Goal: Information Seeking & Learning: Compare options

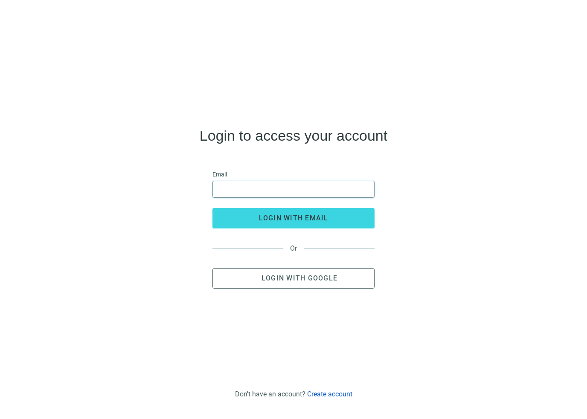
click at [348, 194] on input "email" at bounding box center [293, 189] width 151 height 16
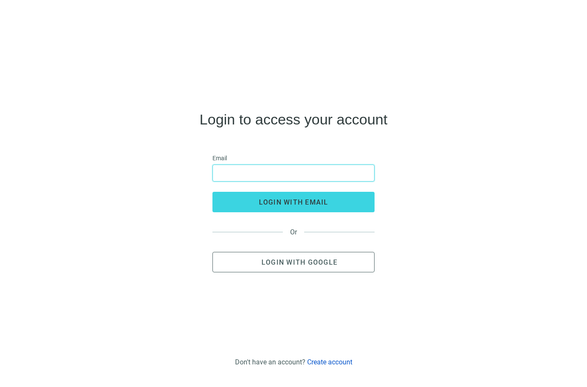
click at [284, 181] on input "email" at bounding box center [293, 173] width 151 height 16
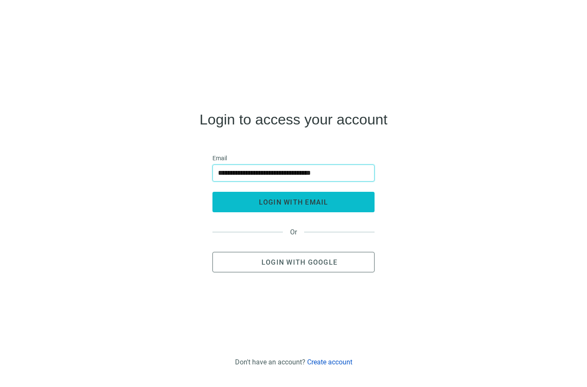
type input "**********"
click at [297, 206] on span "login with email" at bounding box center [294, 202] width 70 height 8
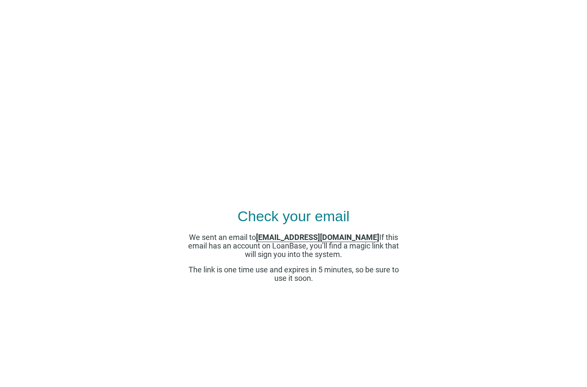
scroll to position [34, 0]
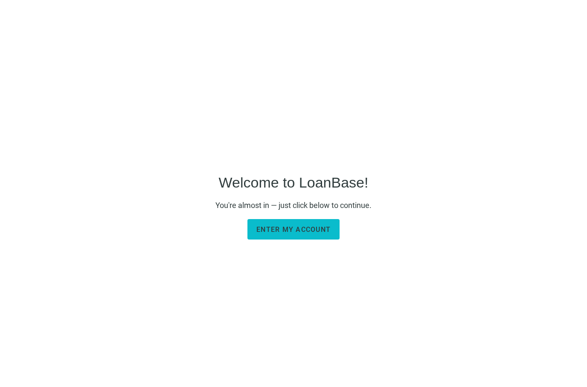
click at [293, 234] on span "Enter my account" at bounding box center [293, 230] width 74 height 8
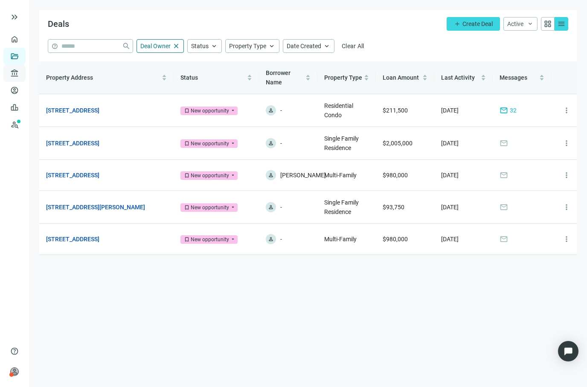
click at [13, 75] on span "account_balance" at bounding box center [13, 73] width 6 height 9
click at [45, 73] on link "All Lenders" at bounding box center [51, 73] width 31 height 7
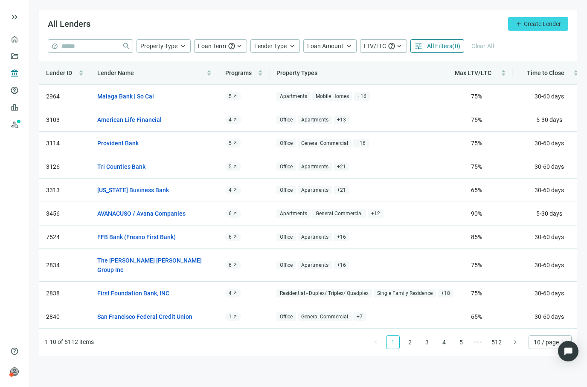
click at [433, 47] on span "All Filters" at bounding box center [439, 46] width 25 height 7
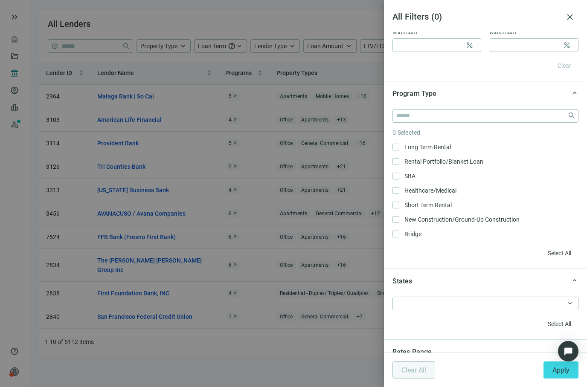
scroll to position [587, 0]
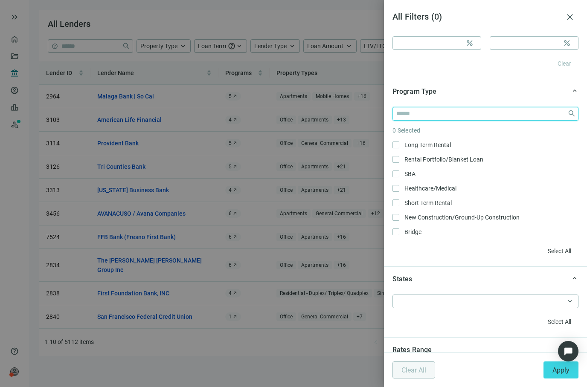
click at [409, 117] on input "search" at bounding box center [480, 113] width 168 height 13
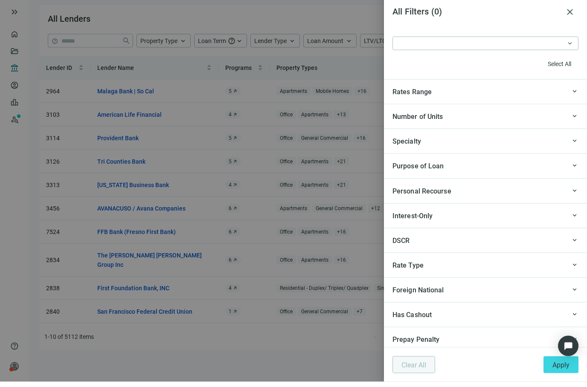
scroll to position [840, 0]
click at [575, 145] on span "keyboard_arrow_up" at bounding box center [575, 145] width 8 height 0
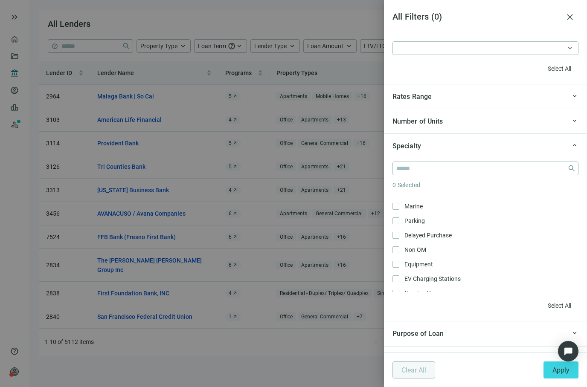
scroll to position [647, 0]
click at [399, 261] on span "Equipment Only" at bounding box center [417, 262] width 37 height 9
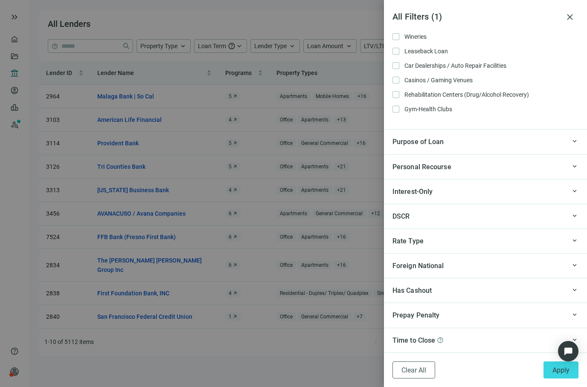
scroll to position [1019, 0]
click at [560, 369] on span "Apply" at bounding box center [560, 370] width 17 height 8
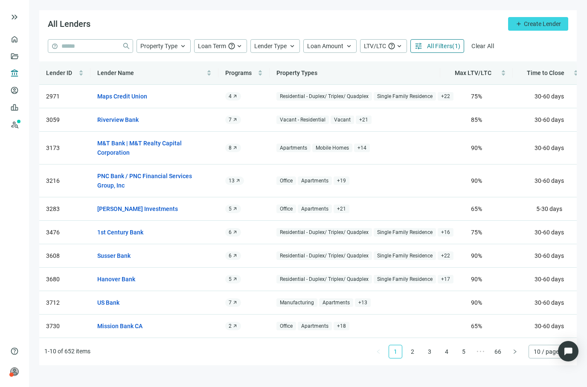
click at [586, 220] on main "All Lenders add Create Lender help close Property Type keyboard_arrow_up Loan T…" at bounding box center [308, 193] width 558 height 387
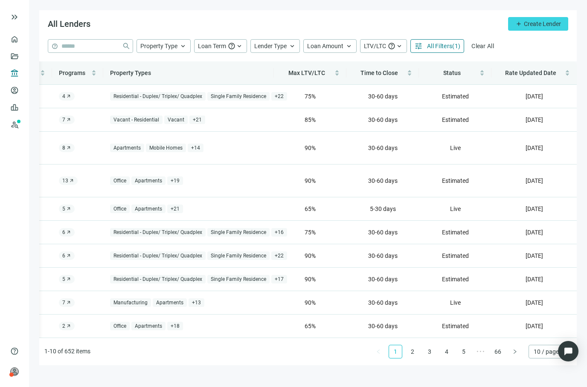
scroll to position [0, 166]
click at [585, 174] on main "All Lenders add Create Lender help close Property Type keyboard_arrow_up Loan T…" at bounding box center [308, 193] width 558 height 387
click at [453, 43] on span "( 1 )" at bounding box center [456, 46] width 8 height 7
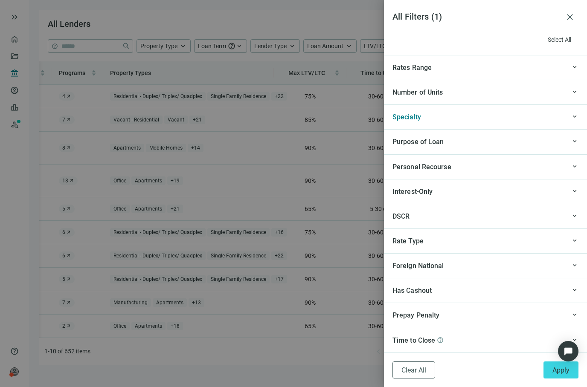
scroll to position [870, 0]
click at [577, 116] on span "keyboard_arrow_up" at bounding box center [575, 116] width 8 height 0
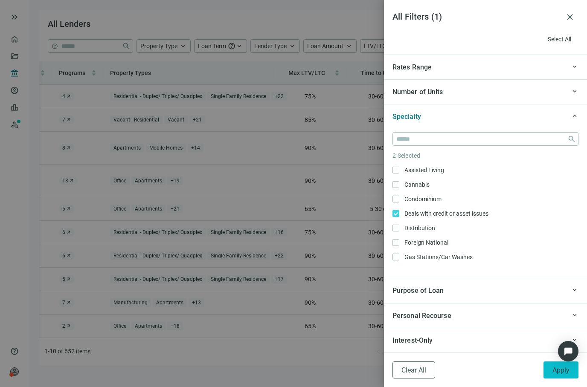
click at [563, 373] on span "Apply" at bounding box center [560, 370] width 17 height 8
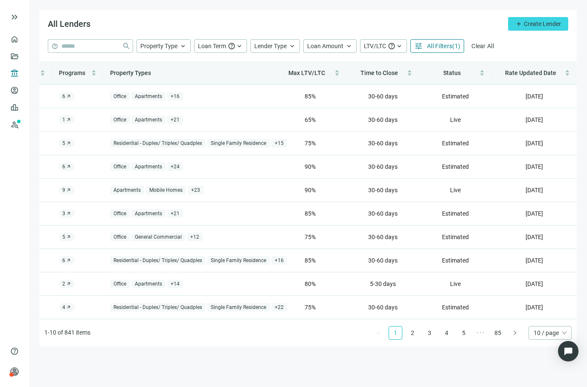
click at [444, 39] on button "tune All Filters ( 1 )" at bounding box center [437, 46] width 54 height 14
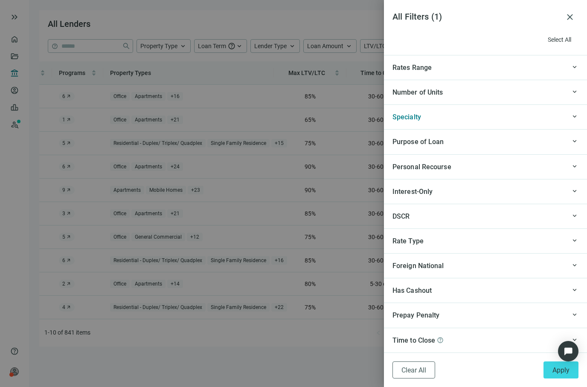
scroll to position [870, 0]
click at [577, 116] on span "keyboard_arrow_up" at bounding box center [575, 116] width 8 height 0
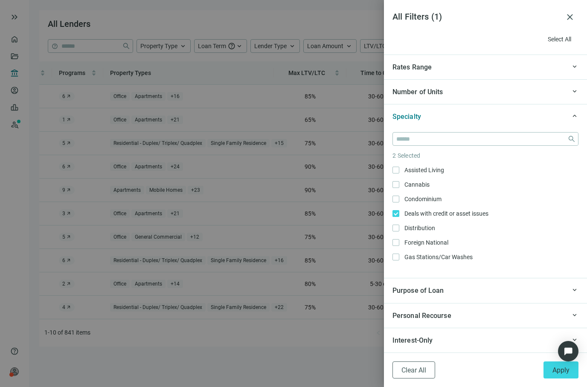
scroll to position [0, 0]
click at [400, 213] on span "Deals with credit or asset issues Only" at bounding box center [445, 213] width 93 height 9
click at [565, 371] on span "Apply" at bounding box center [560, 370] width 17 height 8
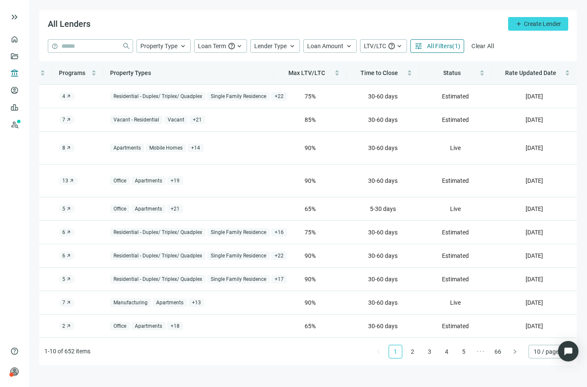
click at [457, 39] on button "tune All Filters ( 1 )" at bounding box center [437, 46] width 54 height 14
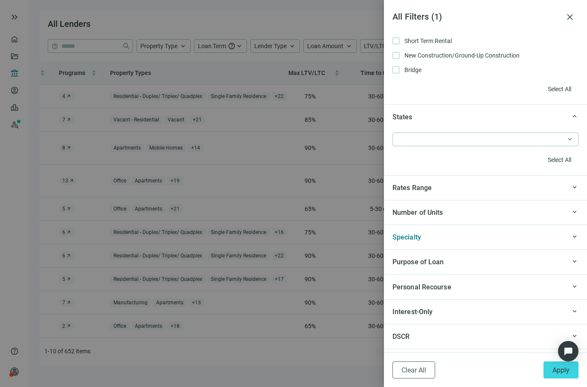
scroll to position [750, 0]
click at [302, 22] on div at bounding box center [293, 193] width 587 height 387
click at [569, 19] on span "close" at bounding box center [570, 17] width 10 height 10
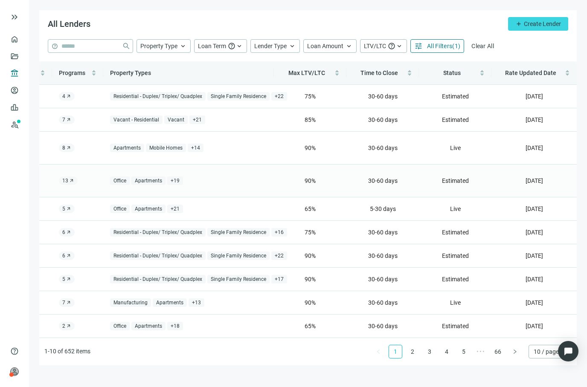
scroll to position [0, 0]
click at [437, 52] on button "tune All Filters ( 1 )" at bounding box center [437, 46] width 54 height 14
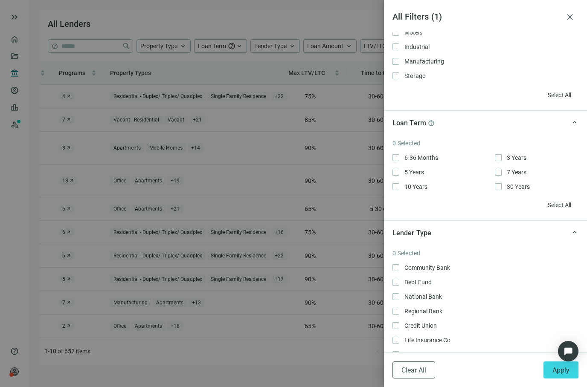
scroll to position [110, 0]
click at [560, 373] on span "Apply" at bounding box center [560, 370] width 17 height 8
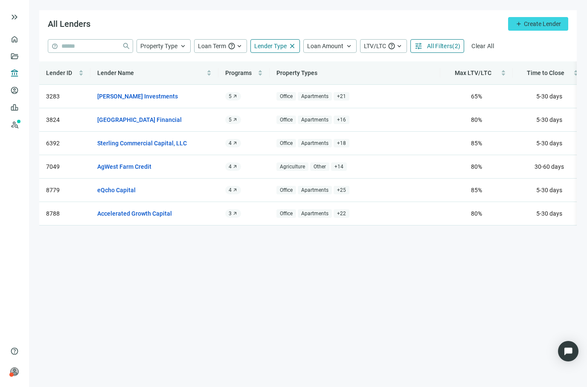
click at [439, 43] on span "All Filters" at bounding box center [439, 46] width 25 height 7
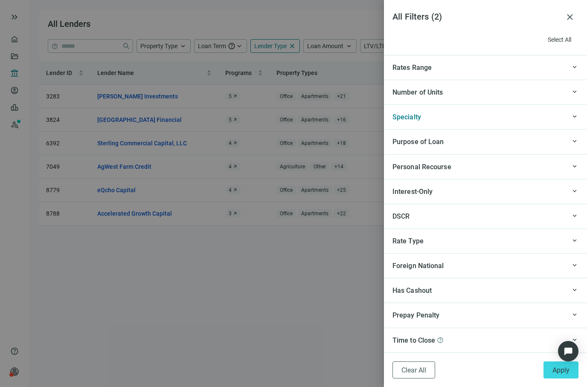
click at [573, 122] on div "keyboard_arrow_up Specialty" at bounding box center [485, 117] width 203 height 25
